Goal: Task Accomplishment & Management: Use online tool/utility

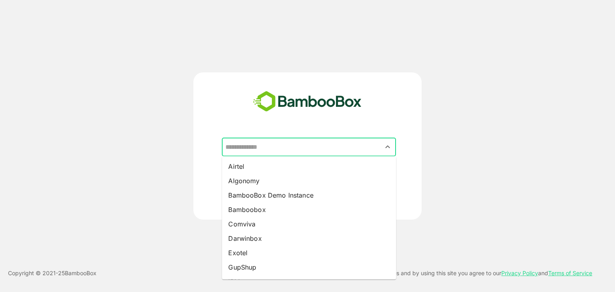
click at [300, 145] on input "text" at bounding box center [308, 147] width 171 height 15
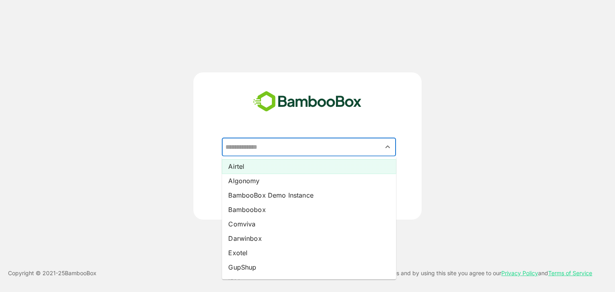
click at [283, 165] on li "Airtel" at bounding box center [309, 166] width 174 height 14
type input "******"
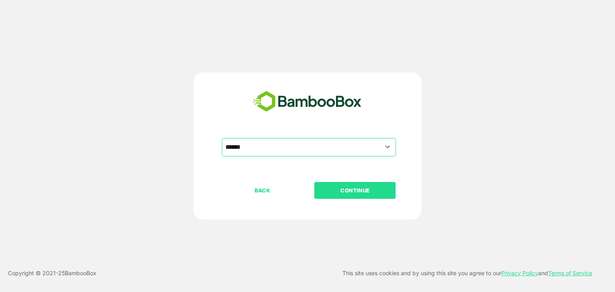
click at [358, 189] on p "CONTINUE" at bounding box center [355, 190] width 80 height 9
